Goal: Task Accomplishment & Management: Use online tool/utility

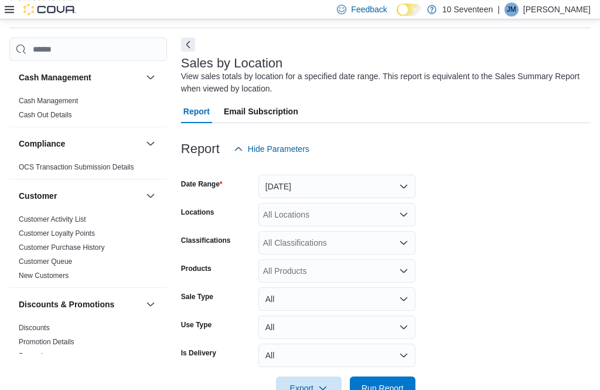
scroll to position [23, 0]
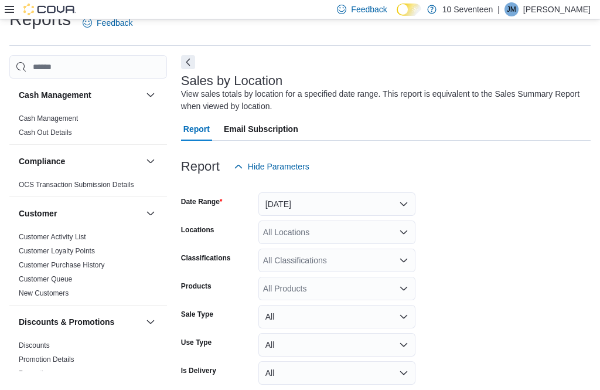
scroll to position [22, 0]
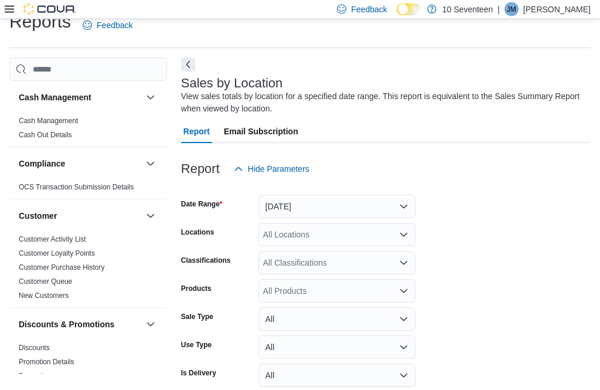
scroll to position [0, 0]
